Goal: Book appointment/travel/reservation

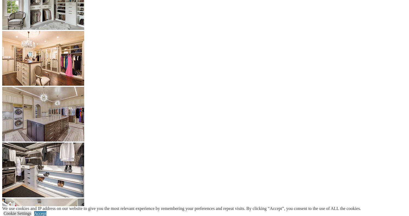
scroll to position [1313, 0]
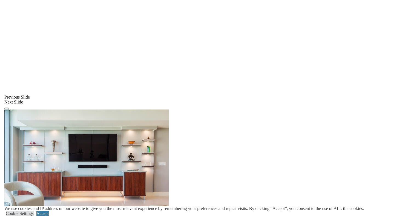
scroll to position [410, 0]
